Goal: Information Seeking & Learning: Compare options

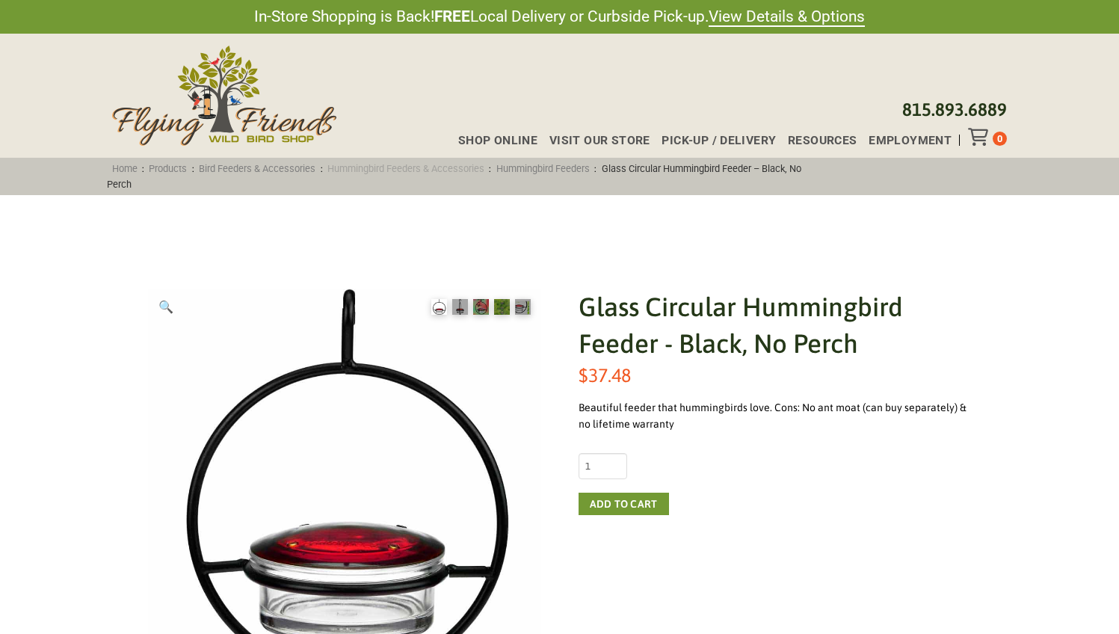
click at [460, 169] on link "Hummingbird Feeders & Accessories" at bounding box center [406, 168] width 167 height 11
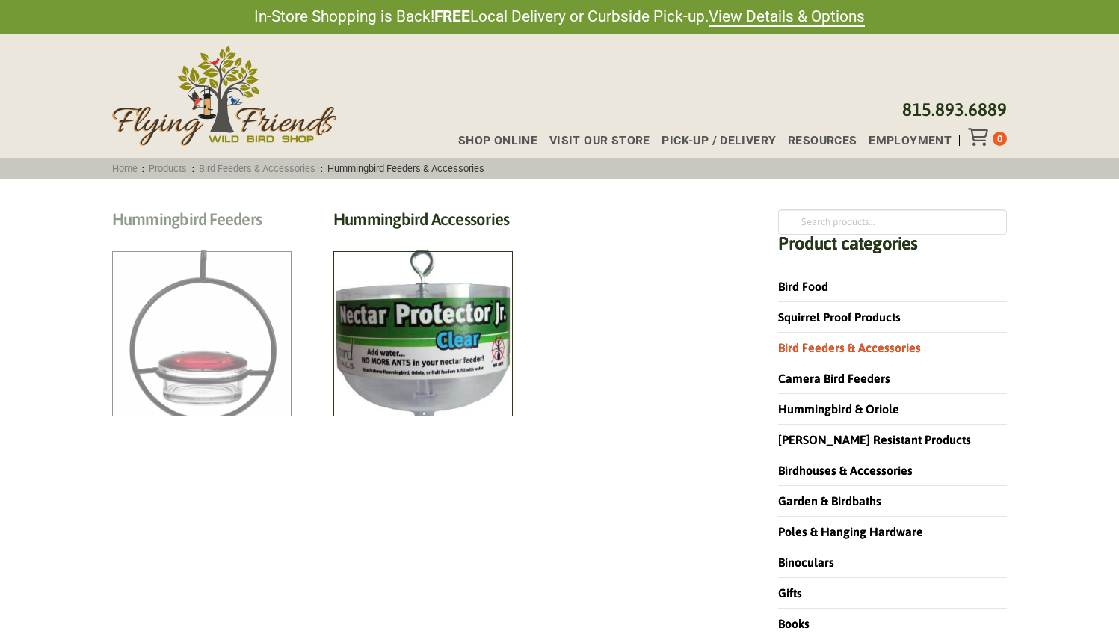
click at [207, 237] on h2 "Hummingbird Feeders (12)" at bounding box center [201, 223] width 179 height 28
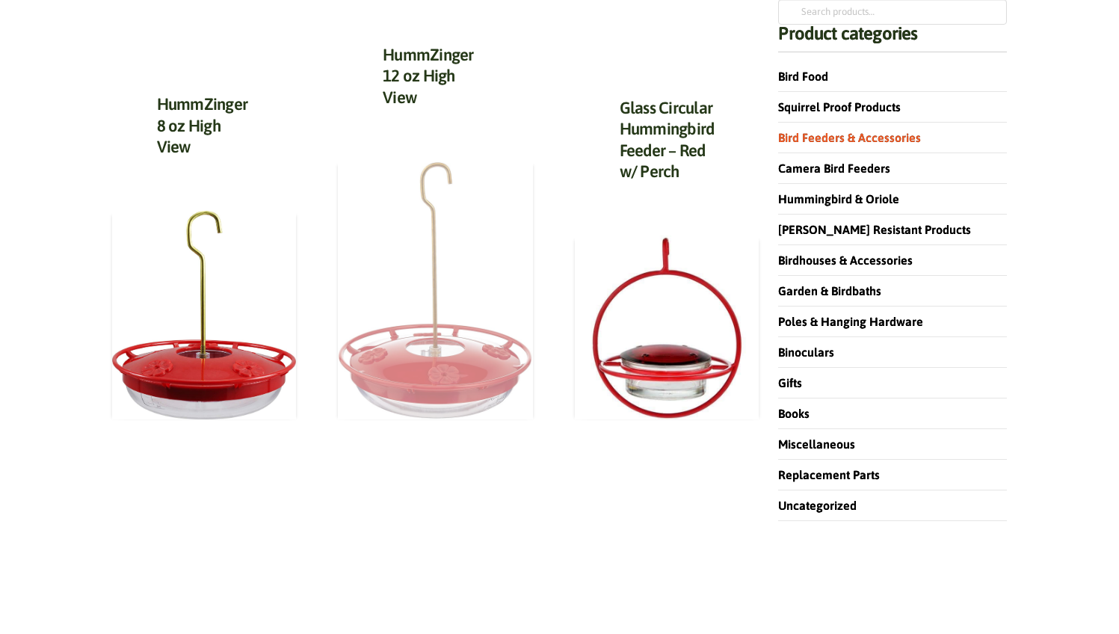
scroll to position [209, 0]
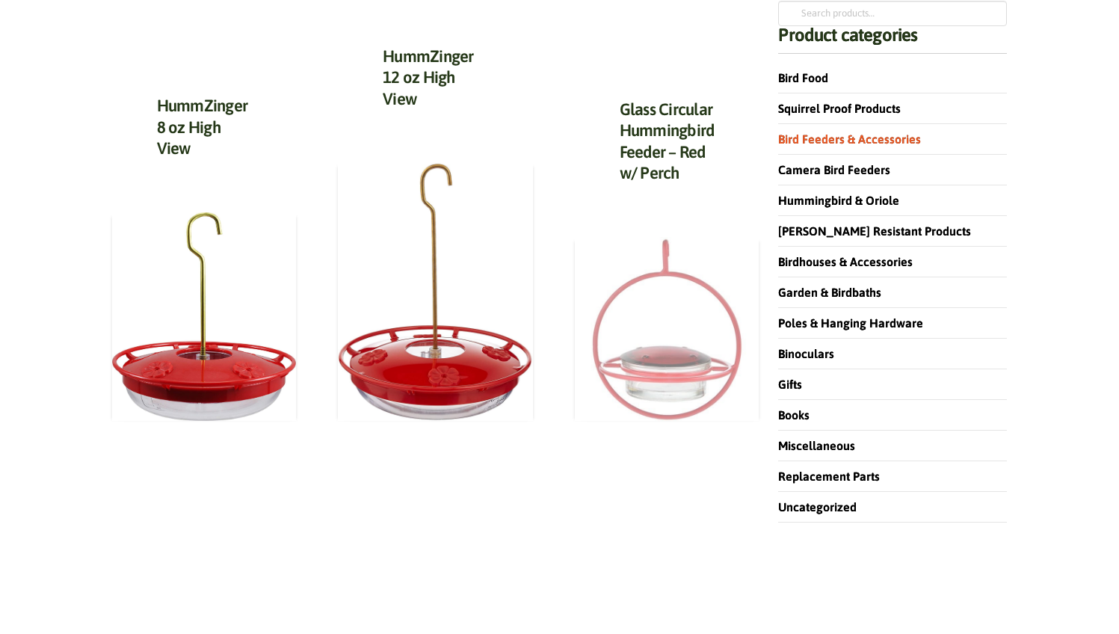
click at [638, 362] on img at bounding box center [667, 329] width 185 height 185
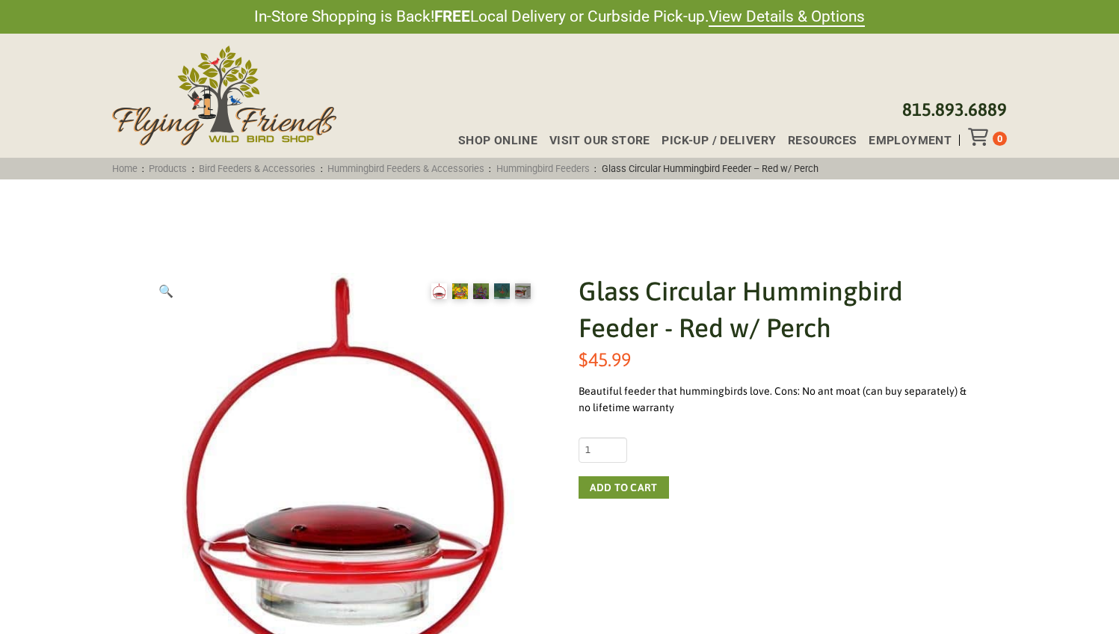
click at [461, 299] on img at bounding box center [460, 291] width 16 height 16
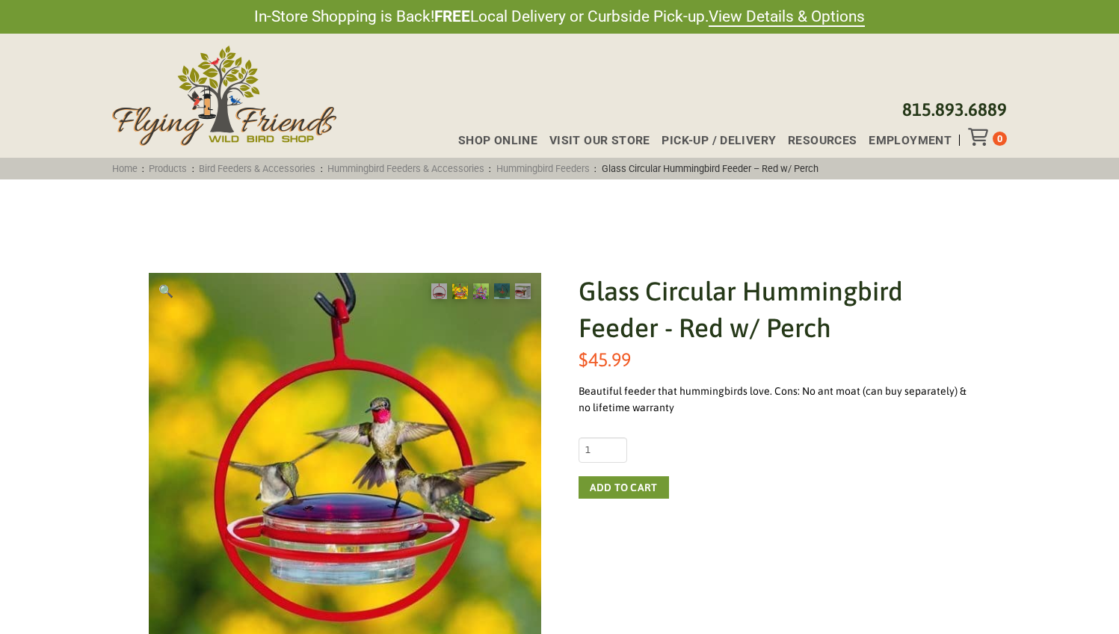
click at [484, 299] on img at bounding box center [481, 291] width 16 height 16
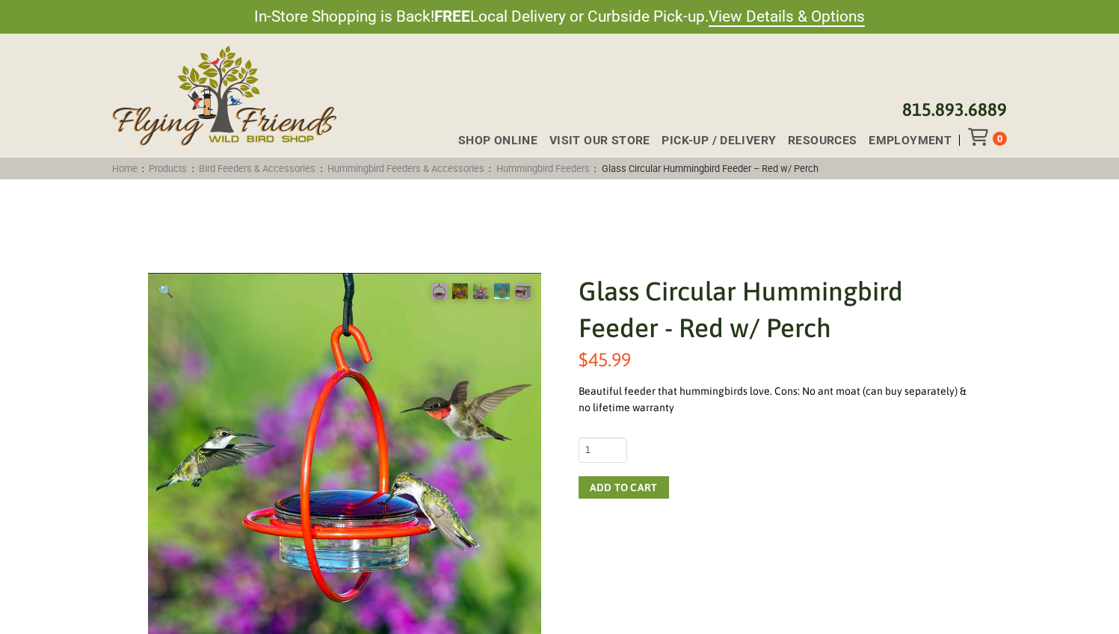
click at [500, 299] on img at bounding box center [502, 291] width 16 height 16
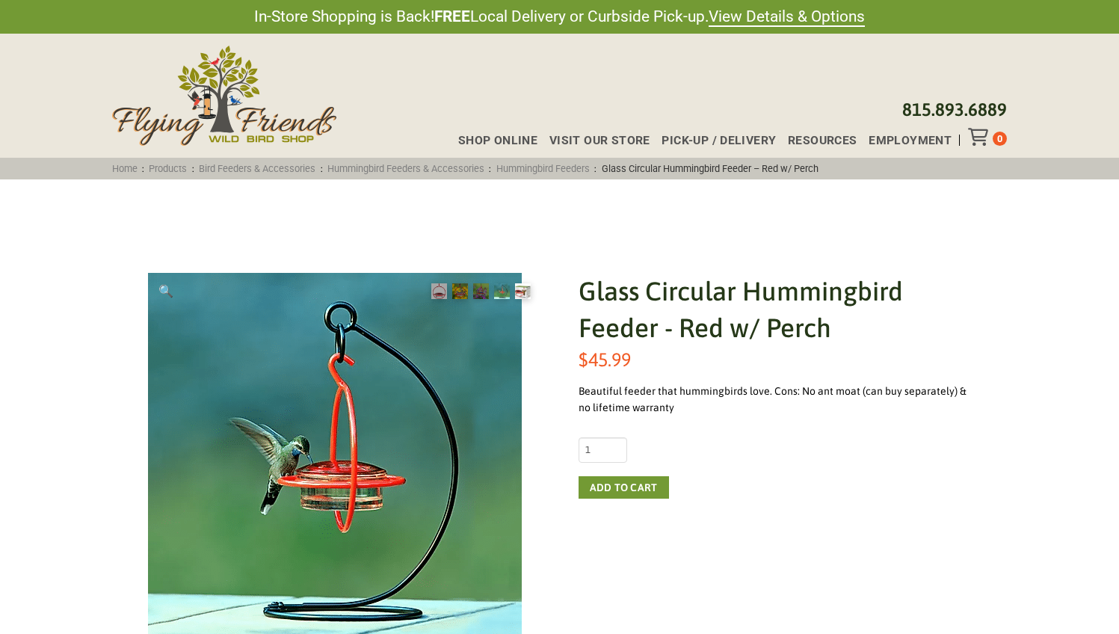
click at [526, 299] on img at bounding box center [523, 291] width 16 height 16
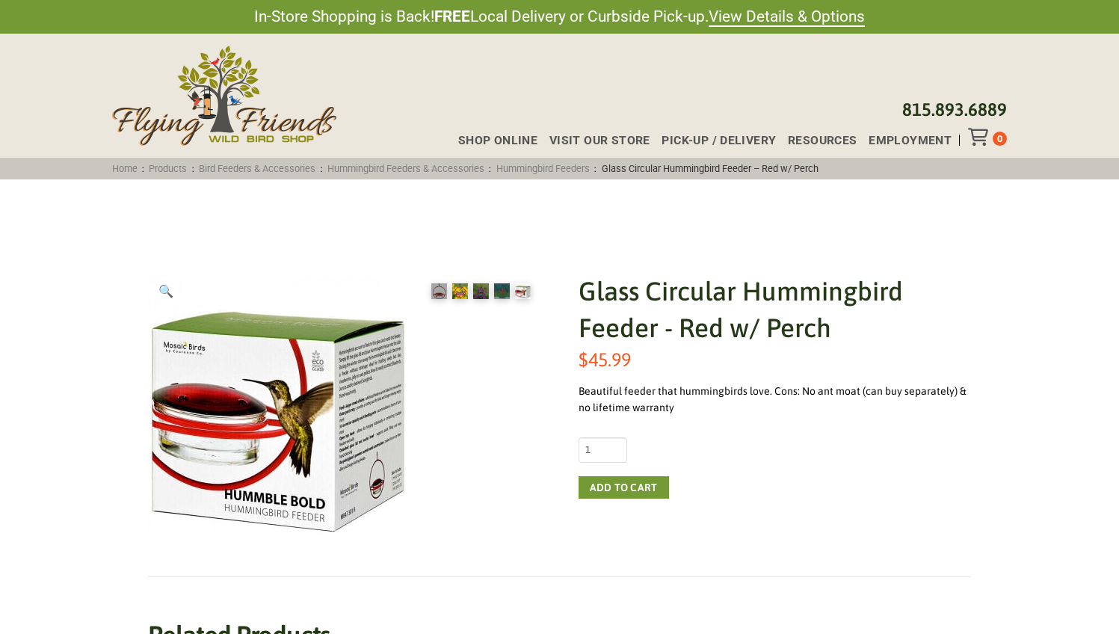
click at [455, 299] on img at bounding box center [460, 291] width 16 height 16
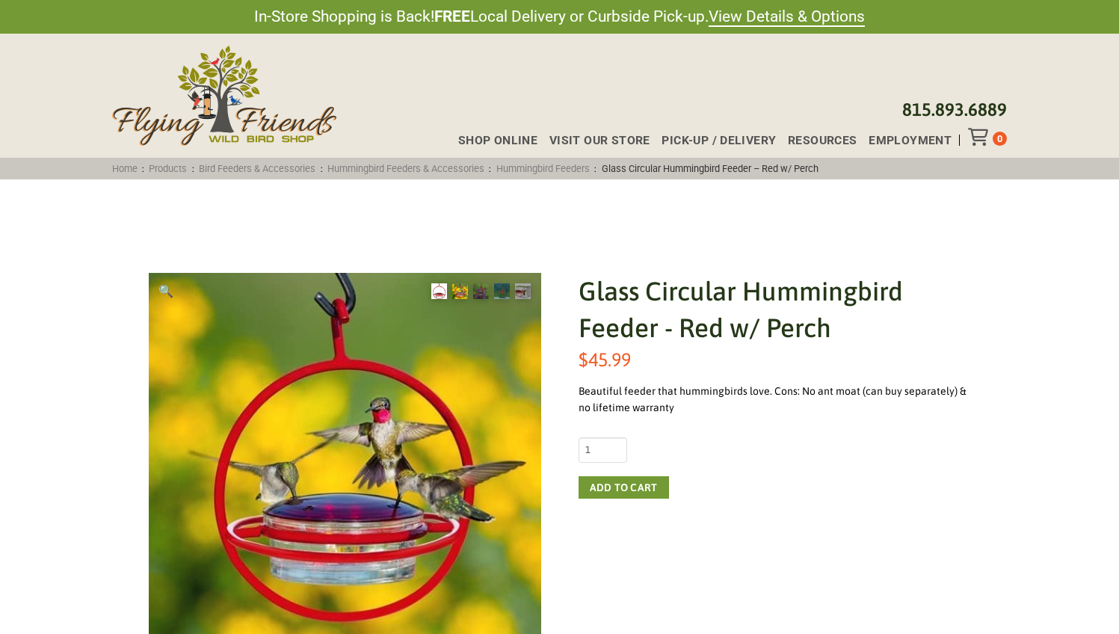
click at [439, 299] on img at bounding box center [439, 291] width 16 height 16
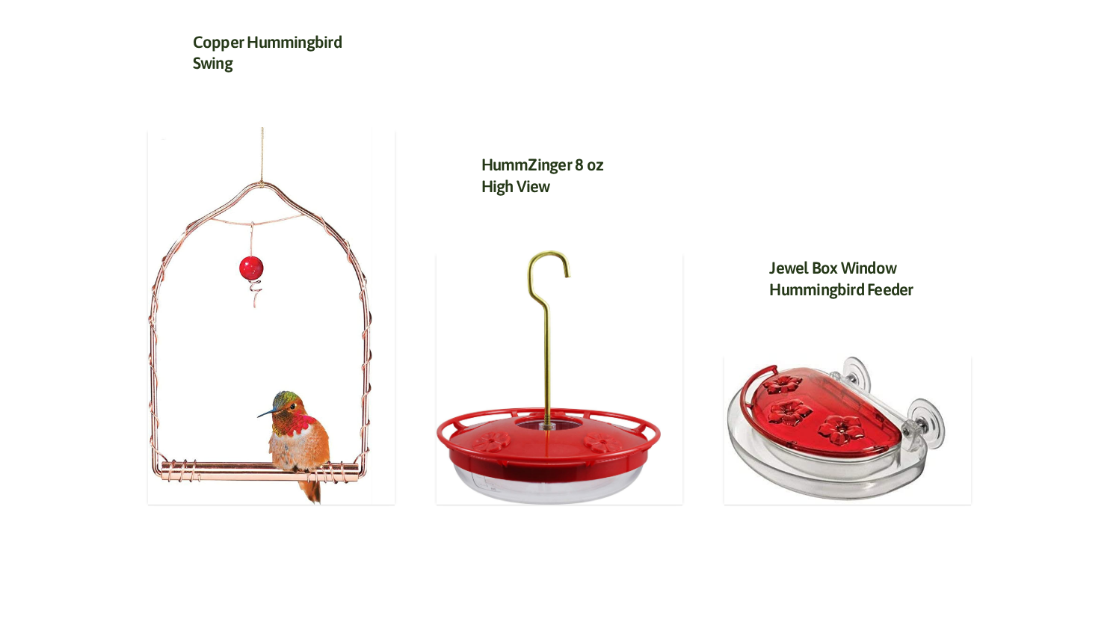
scroll to position [808, 0]
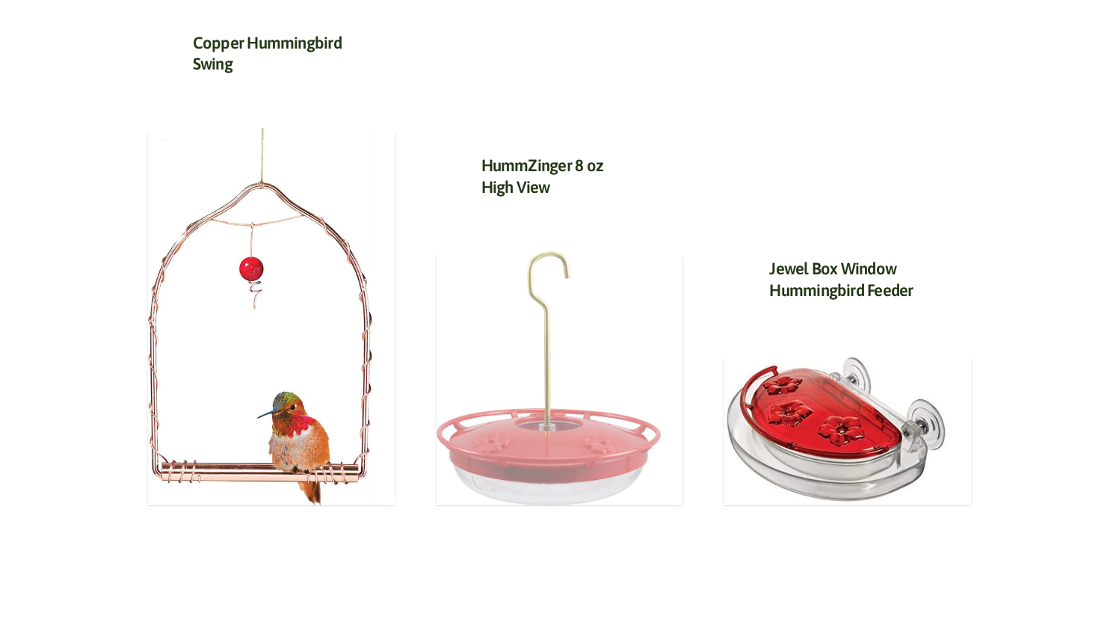
click at [531, 406] on img at bounding box center [549, 378] width 224 height 254
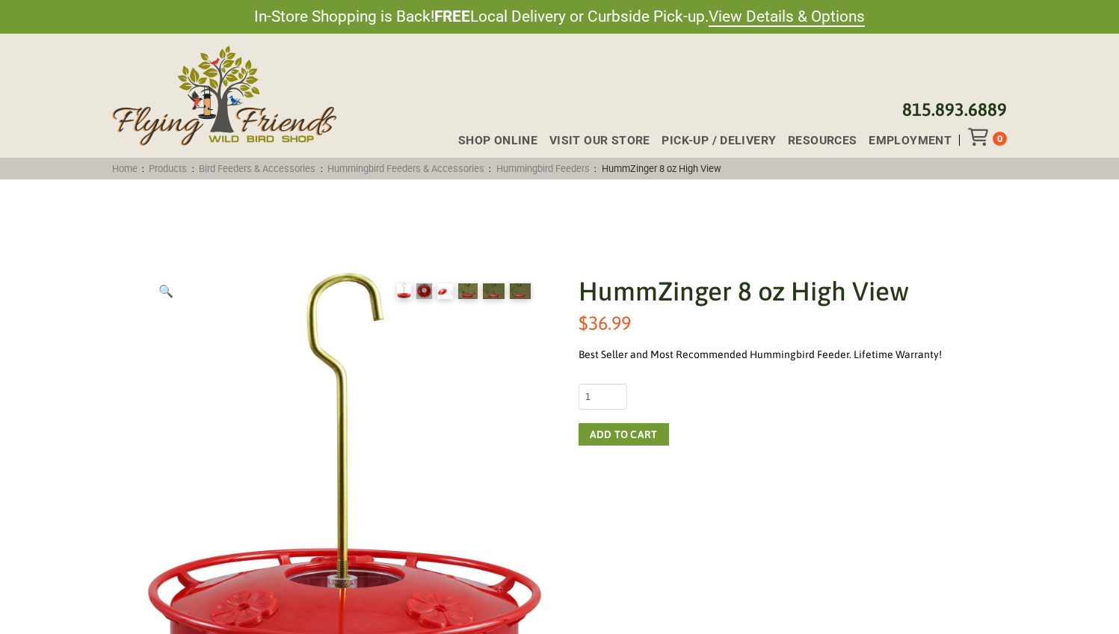
click at [449, 288] on img at bounding box center [445, 291] width 16 height 16
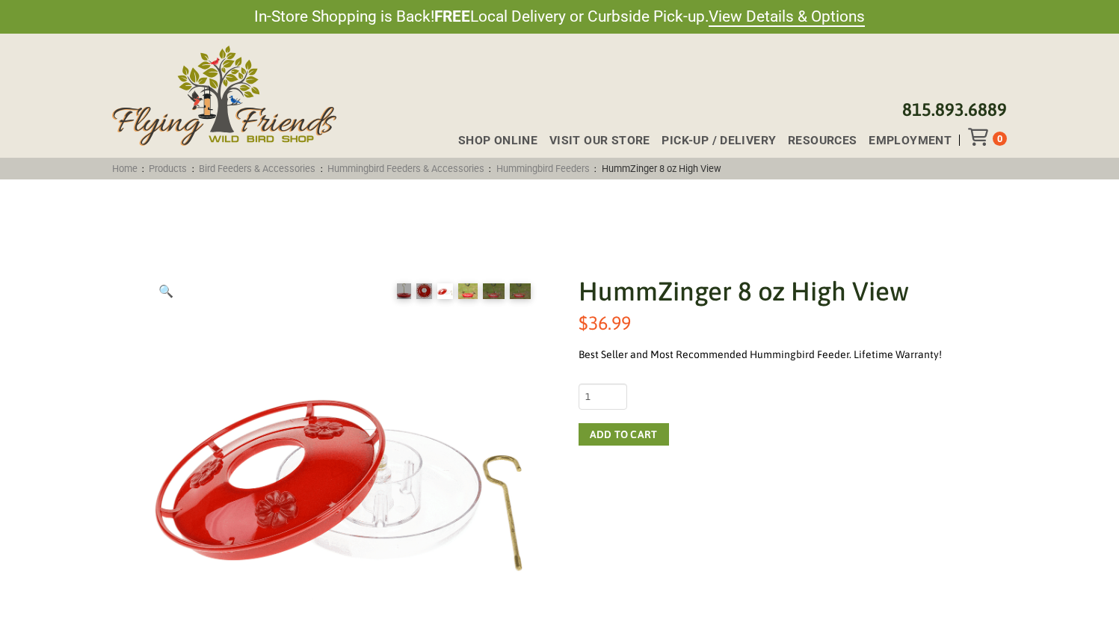
click at [477, 292] on img at bounding box center [467, 291] width 19 height 16
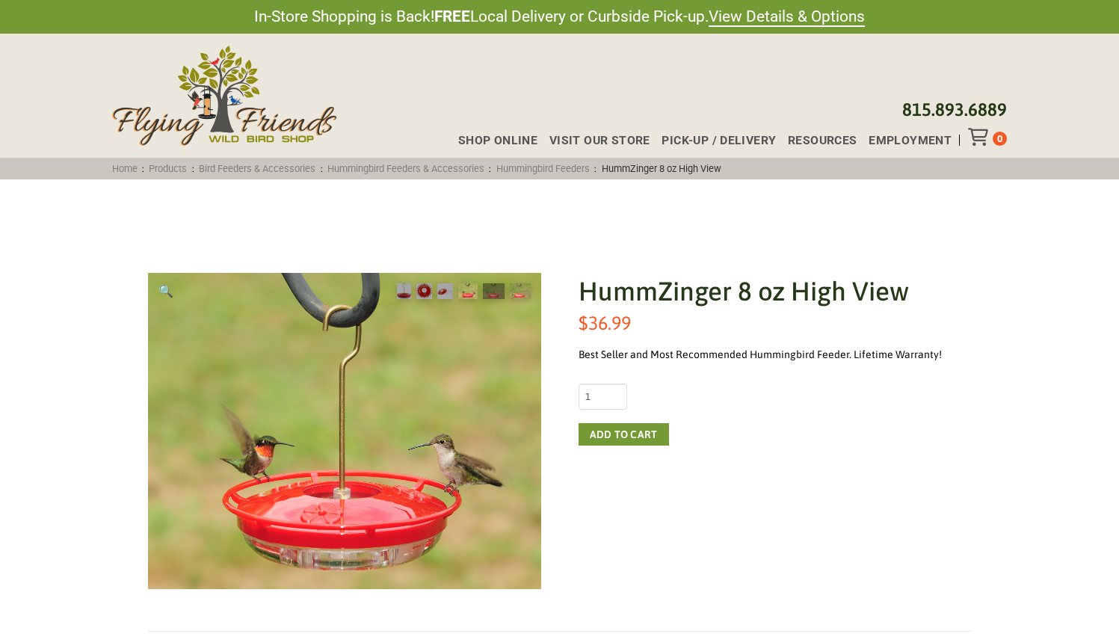
click at [513, 293] on img at bounding box center [520, 291] width 20 height 16
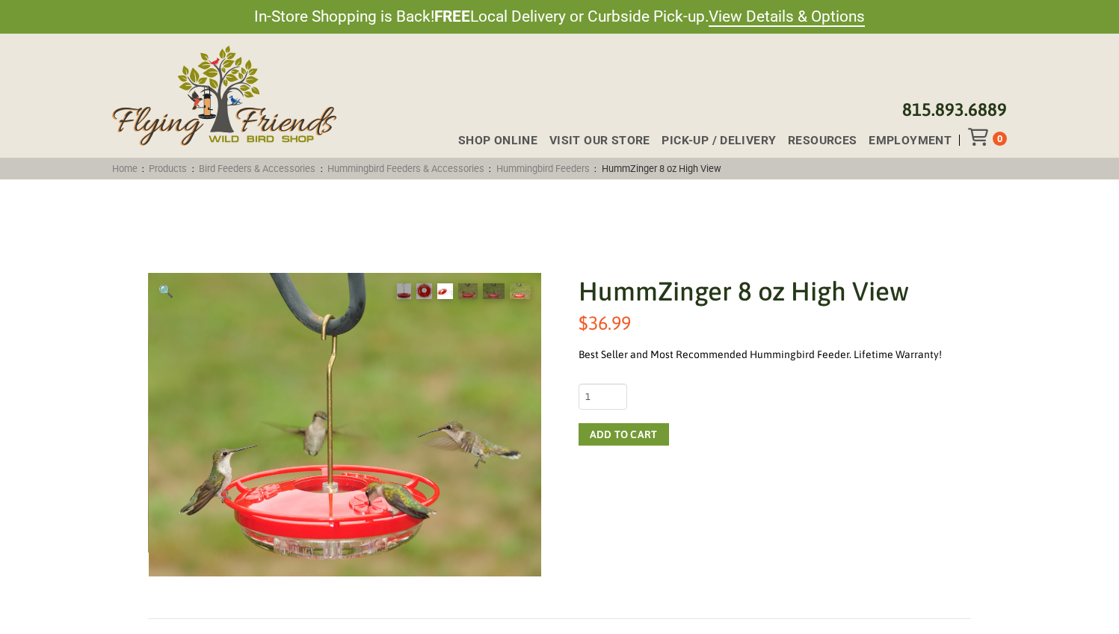
click at [443, 289] on img at bounding box center [445, 291] width 16 height 16
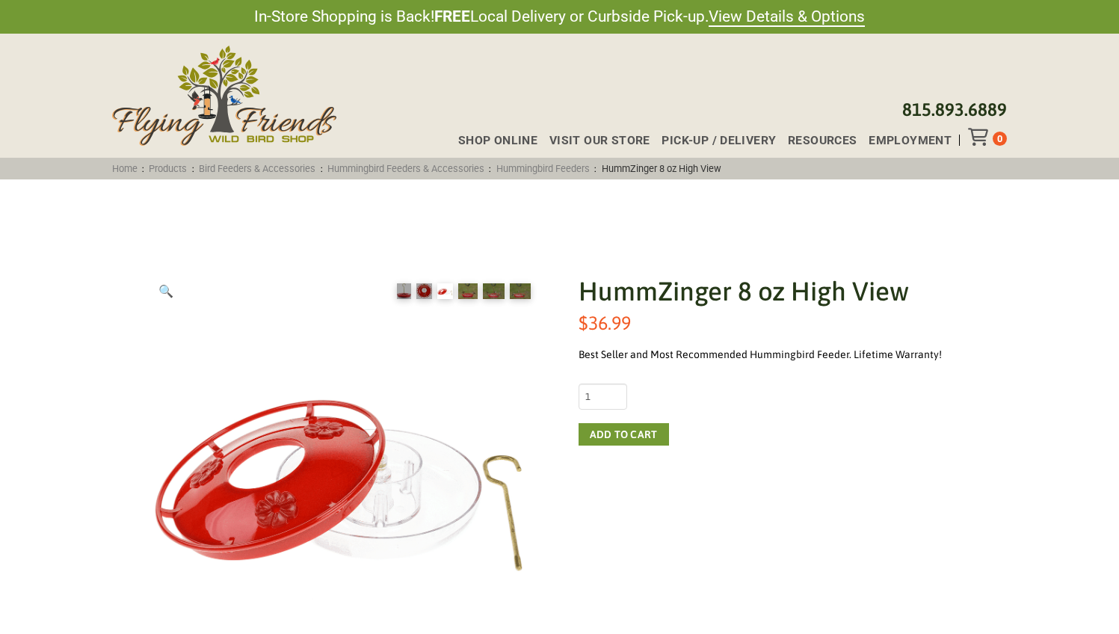
click at [414, 294] on ol at bounding box center [464, 291] width 154 height 37
click at [421, 294] on img at bounding box center [424, 291] width 16 height 16
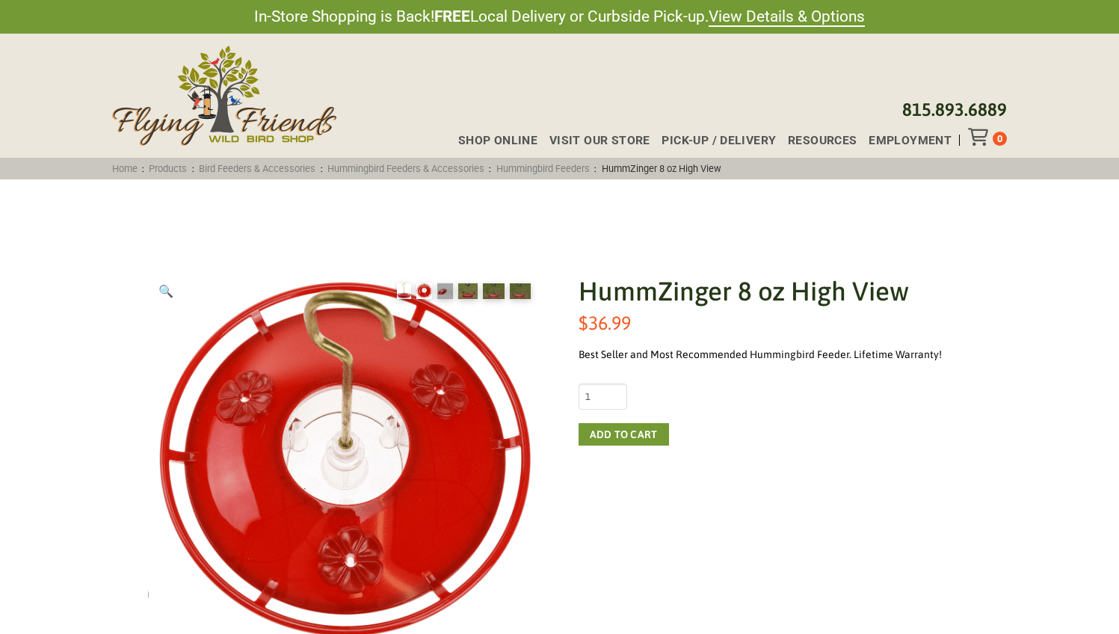
click at [402, 292] on img at bounding box center [404, 291] width 14 height 16
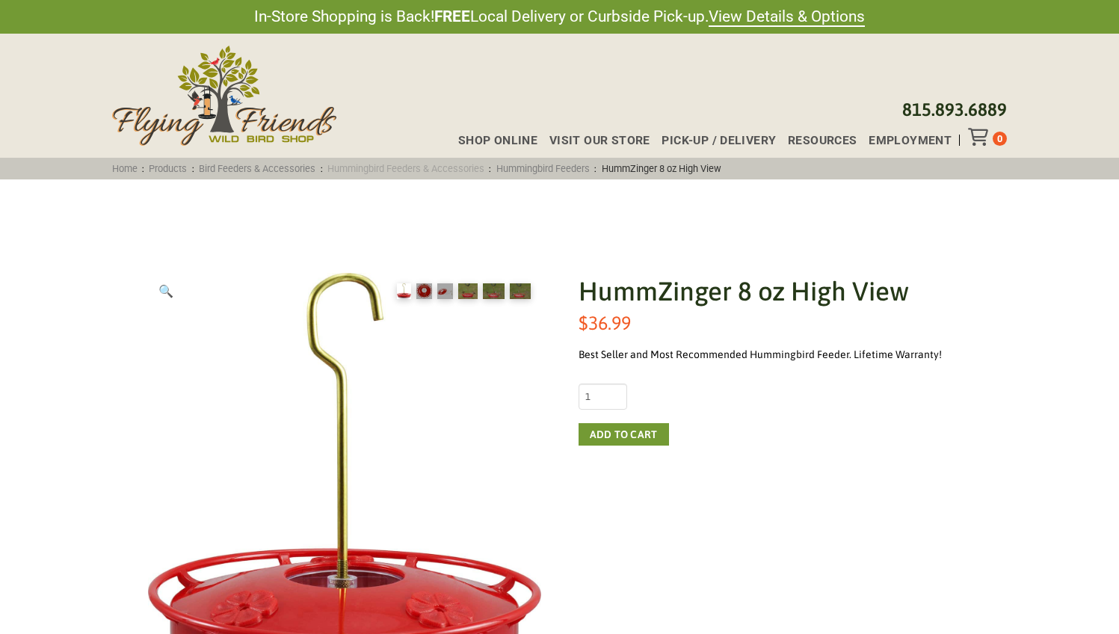
click at [422, 169] on link "Hummingbird Feeders & Accessories" at bounding box center [406, 168] width 167 height 11
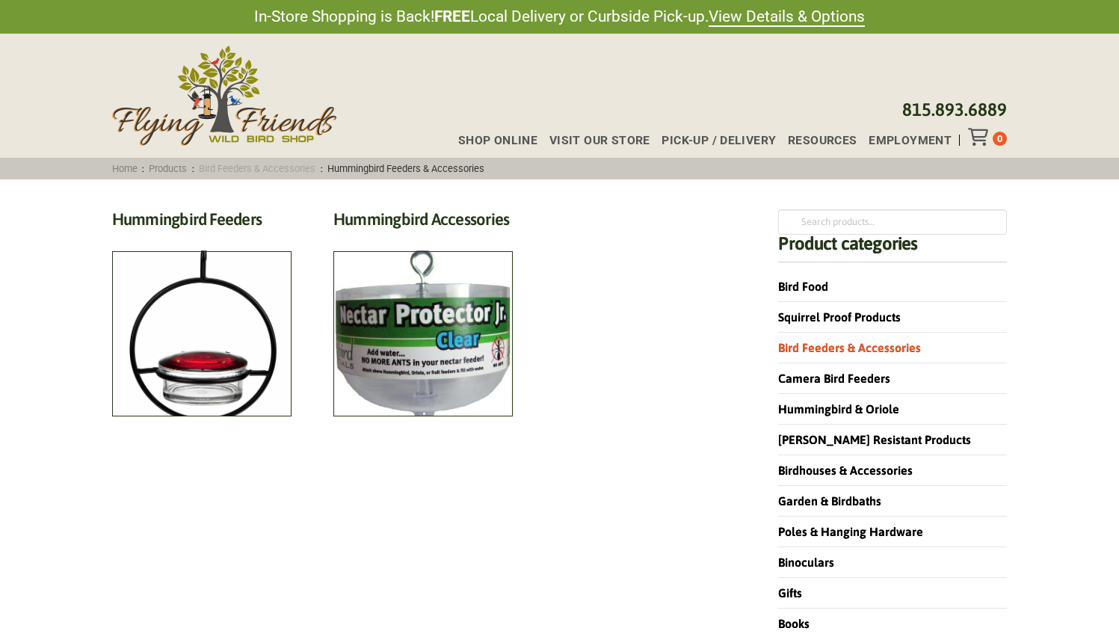
click at [276, 168] on link "Bird Feeders & Accessories" at bounding box center [257, 168] width 126 height 11
